Goal: Find specific page/section: Find specific page/section

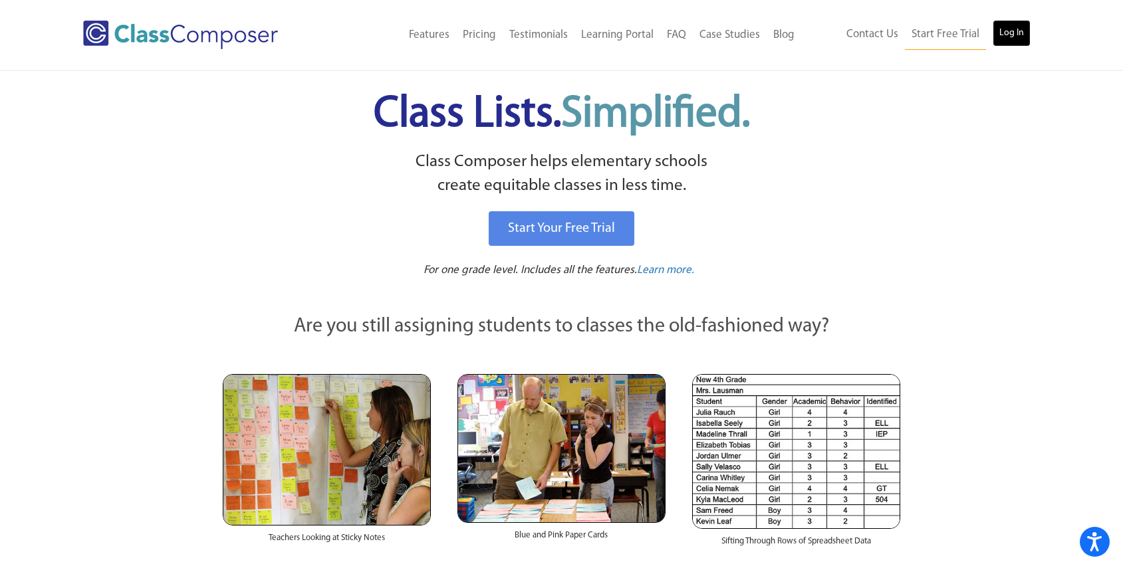
click at [1008, 43] on link "Log In" at bounding box center [1011, 33] width 38 height 27
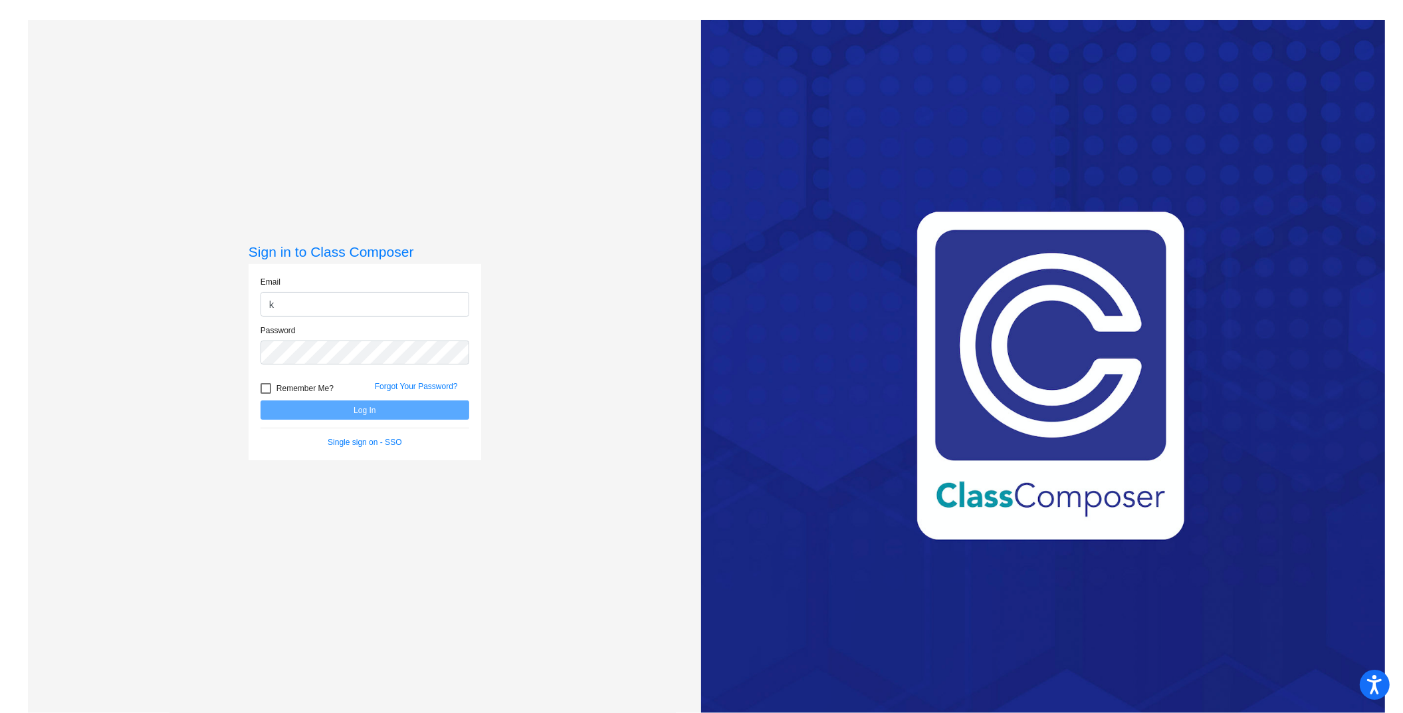
type input "kcriss@ahisd.net"
click at [261, 400] on button "Log In" at bounding box center [365, 409] width 209 height 19
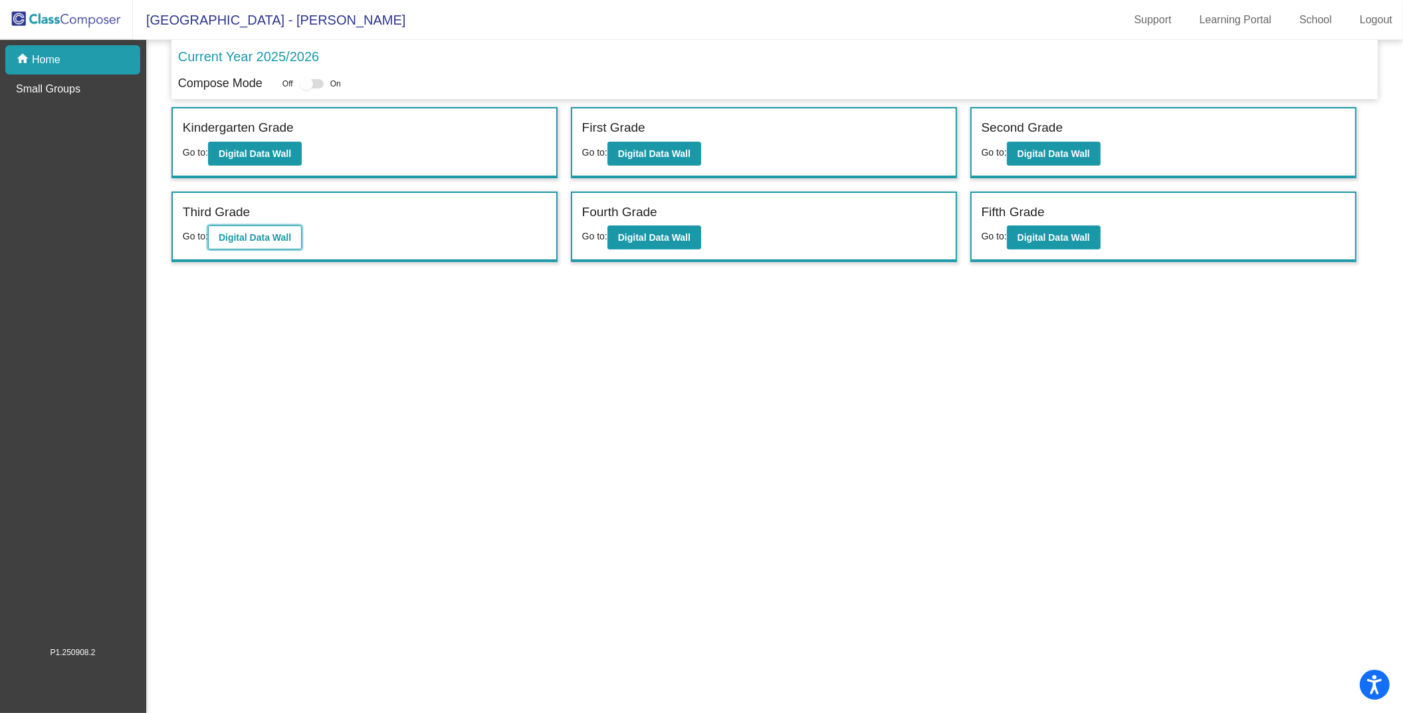
click at [243, 225] on button "Digital Data Wall" at bounding box center [255, 237] width 94 height 24
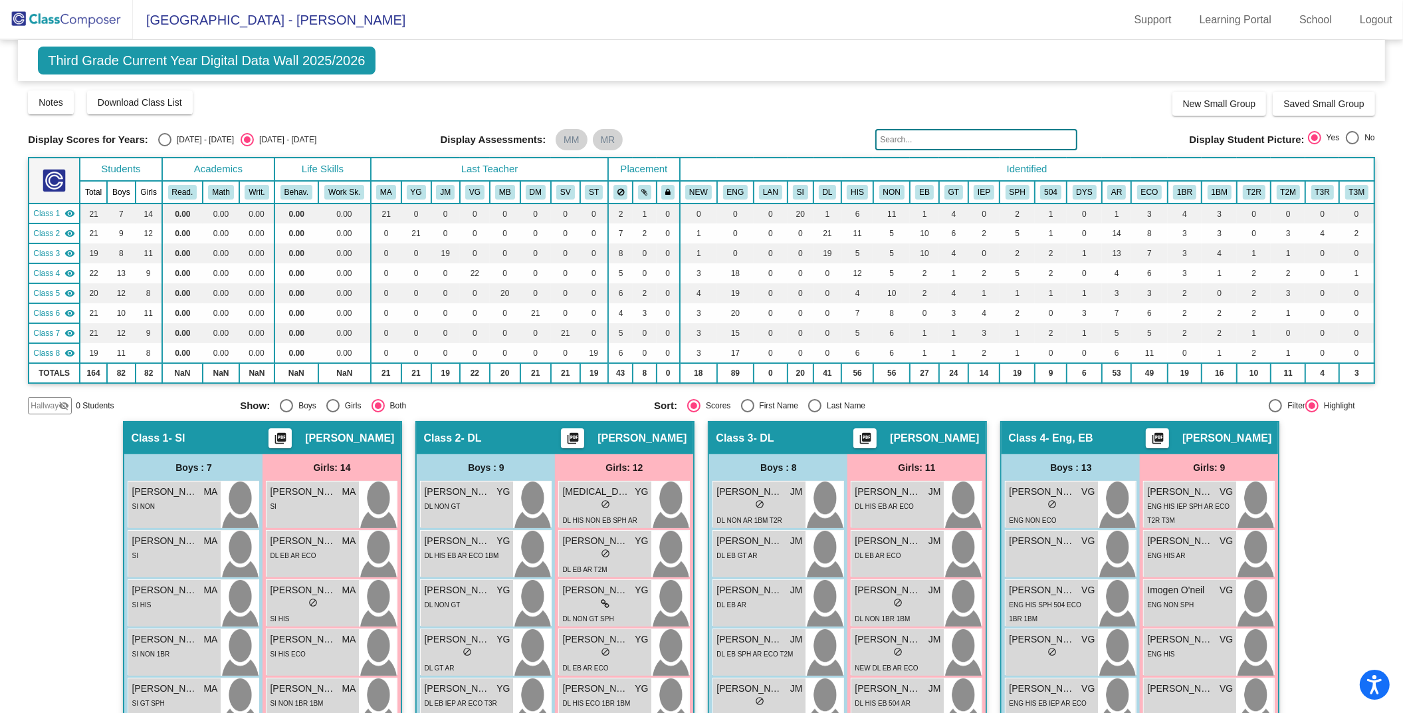
click at [187, 141] on div "2024 - 2025" at bounding box center [203, 140] width 62 height 12
click at [165, 146] on input "2024 - 2025" at bounding box center [164, 146] width 1 height 1
radio input "true"
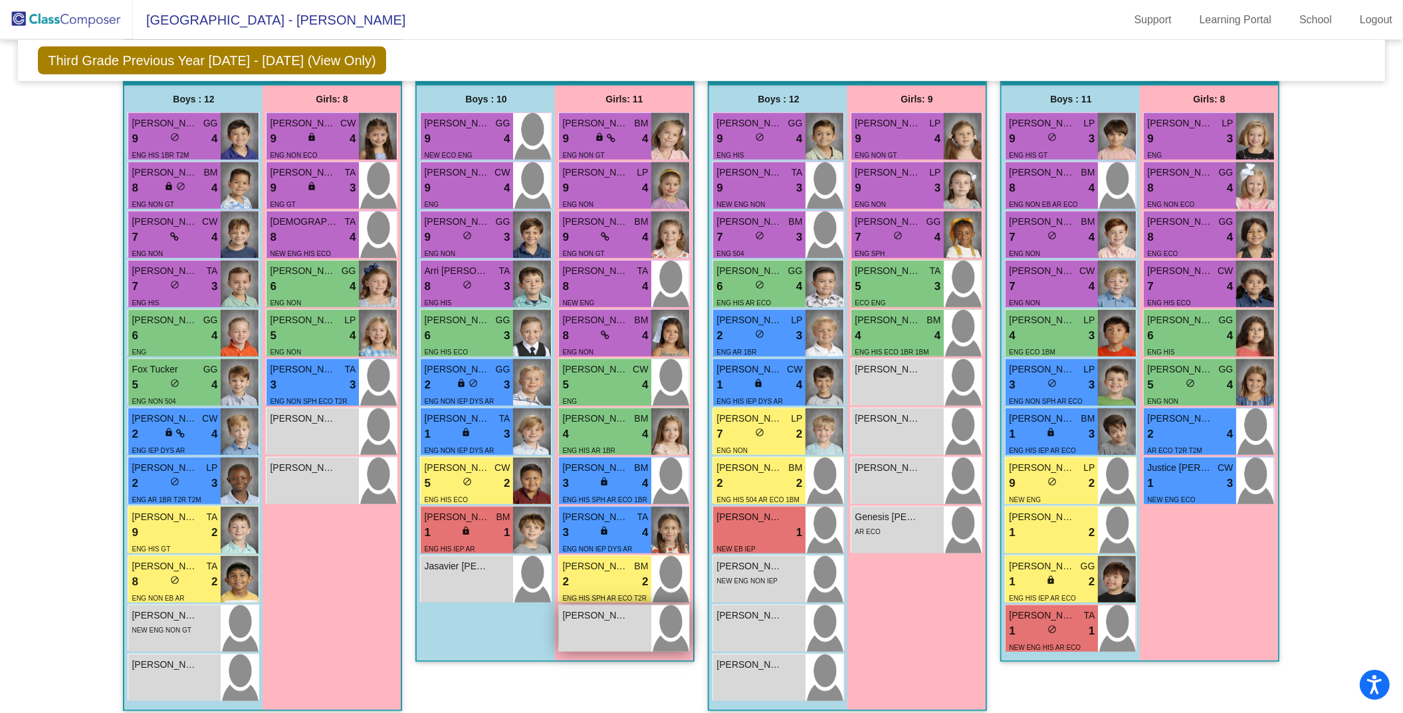
scroll to position [1135, 0]
click at [620, 148] on div "ENG NON GT" at bounding box center [605, 155] width 86 height 14
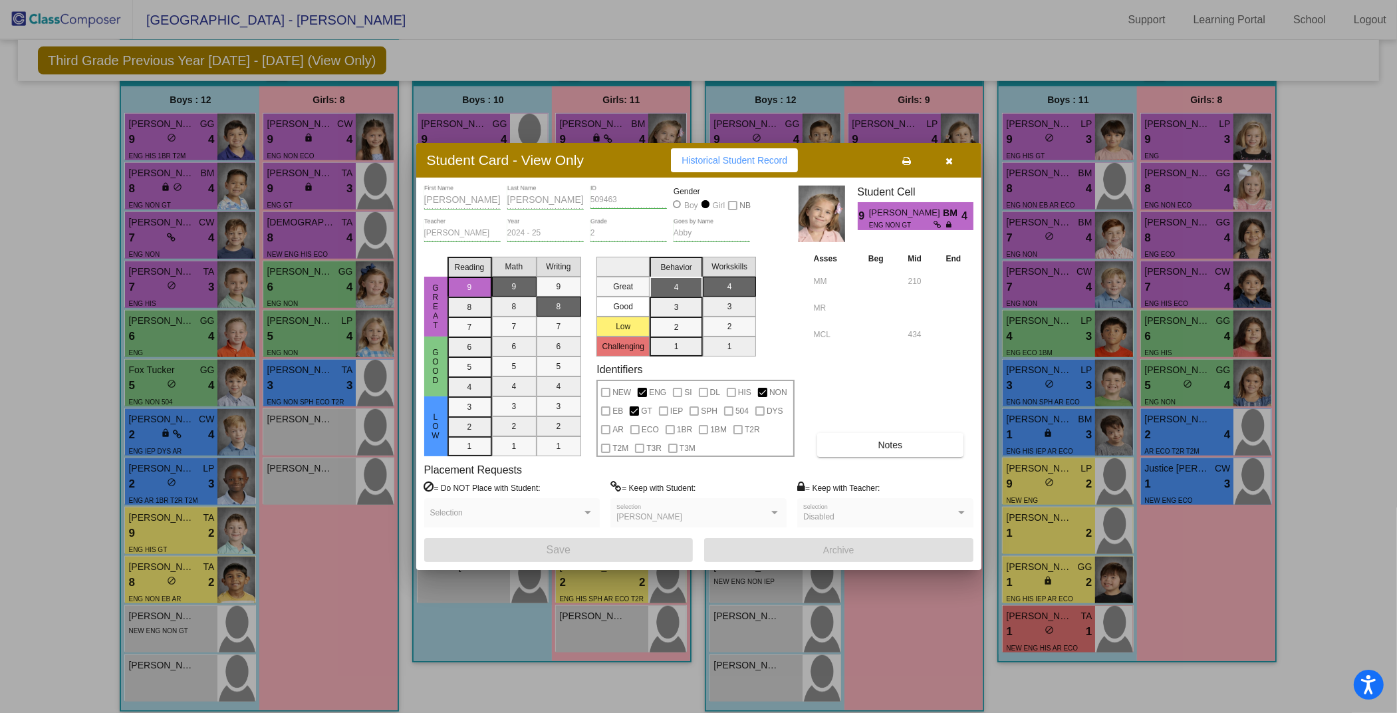
click at [946, 161] on icon "button" at bounding box center [948, 160] width 7 height 9
